Goal: Connect with others: Connect with others

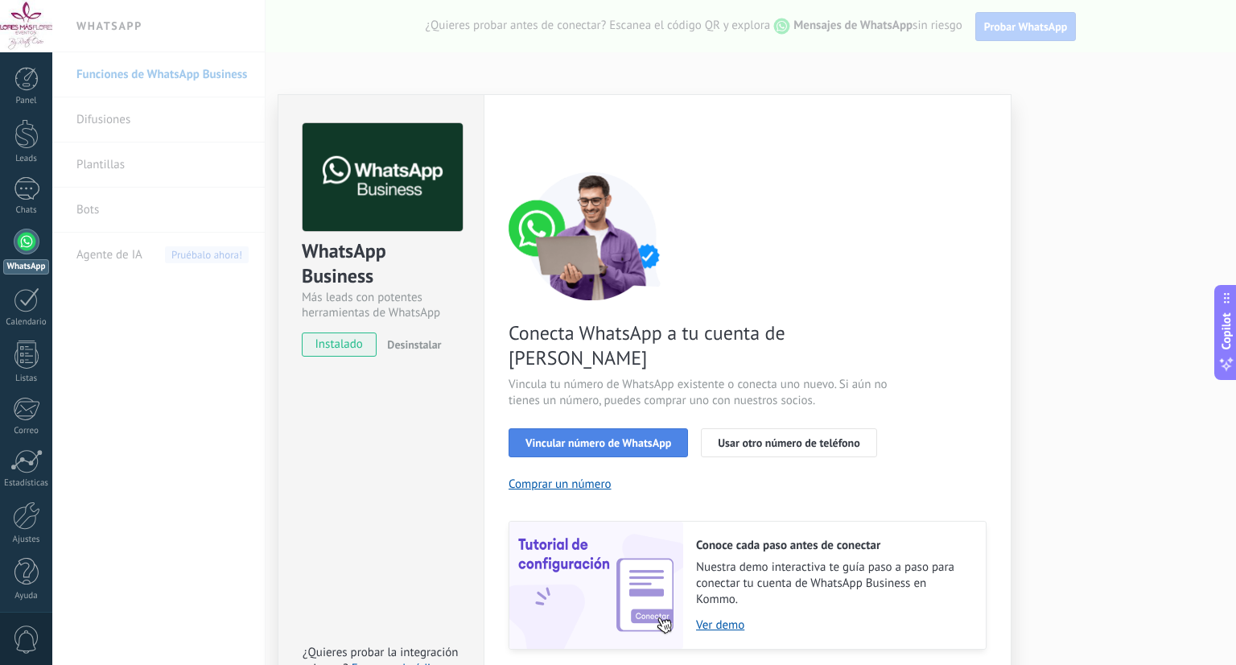
click at [607, 437] on span "Vincular número de WhatsApp" at bounding box center [598, 442] width 146 height 11
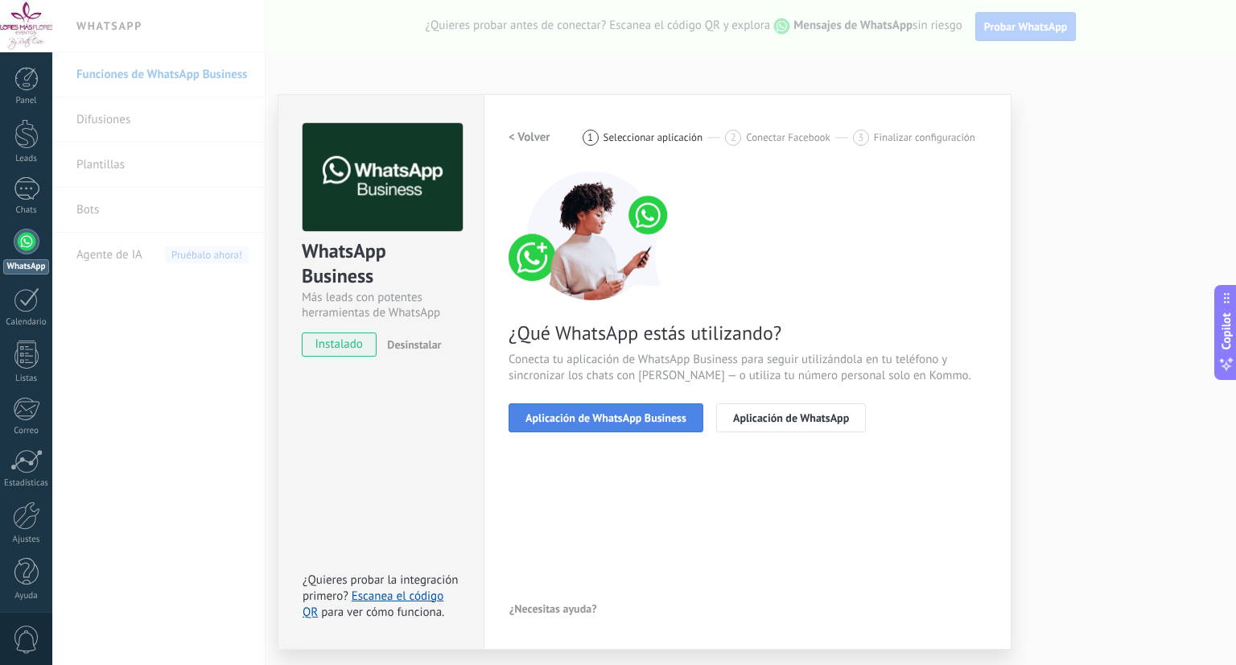
click at [618, 420] on span "Aplicación de WhatsApp Business" at bounding box center [605, 417] width 161 height 11
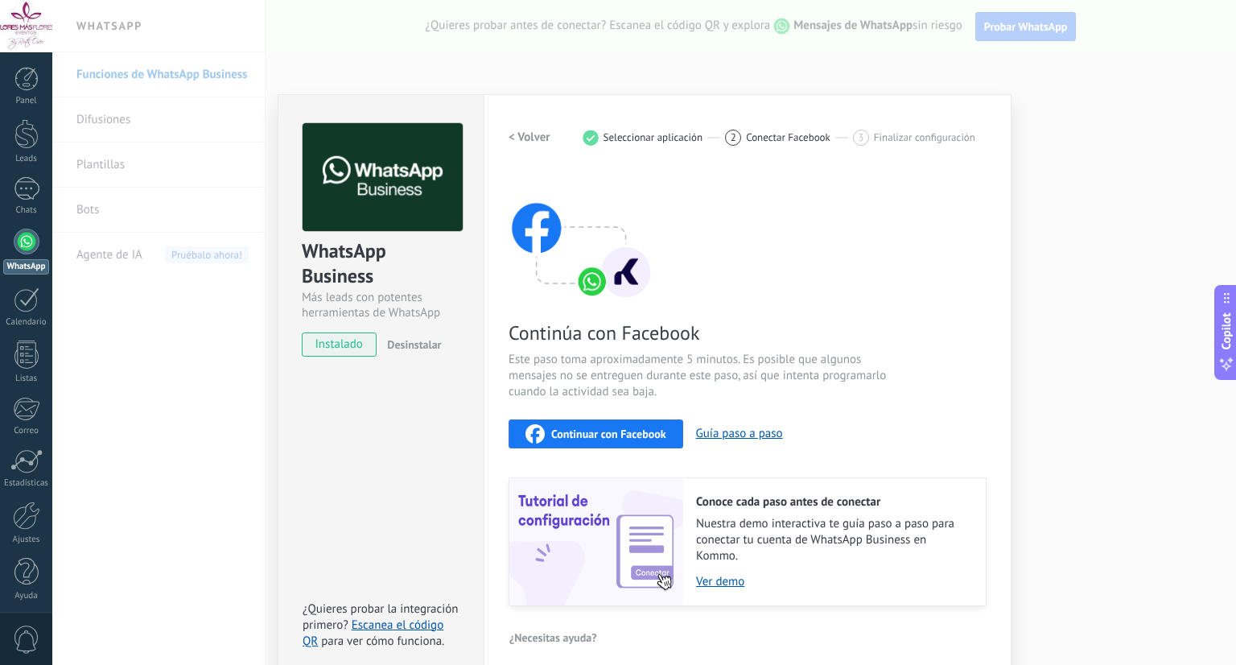
click at [618, 420] on button "Continuar con Facebook" at bounding box center [596, 433] width 175 height 29
click at [1101, 210] on div "WhatsApp Business Más leads con potentes herramientas de WhatsApp instalado Des…" at bounding box center [644, 332] width 1184 height 665
